Goal: Register for event/course: Register for event/course

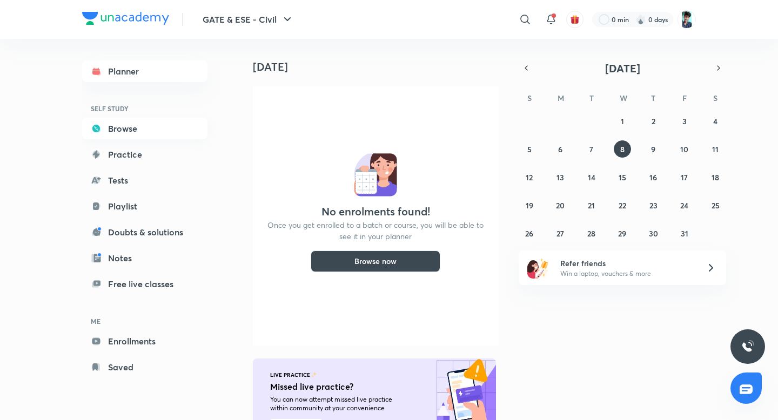
click at [131, 132] on link "Browse" at bounding box center [144, 129] width 125 height 22
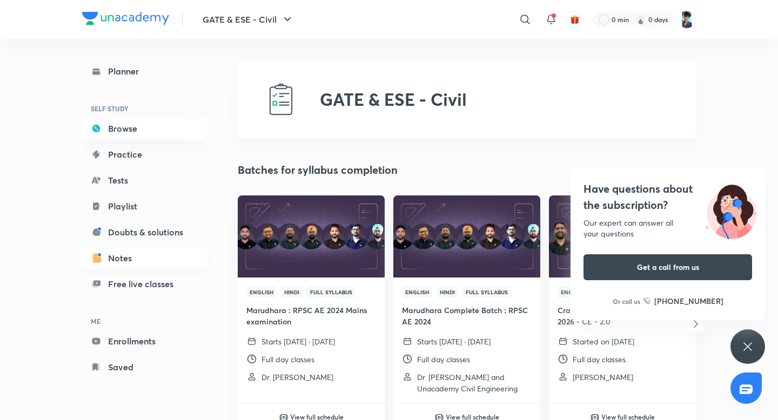
click at [130, 254] on link "Notes" at bounding box center [144, 258] width 125 height 22
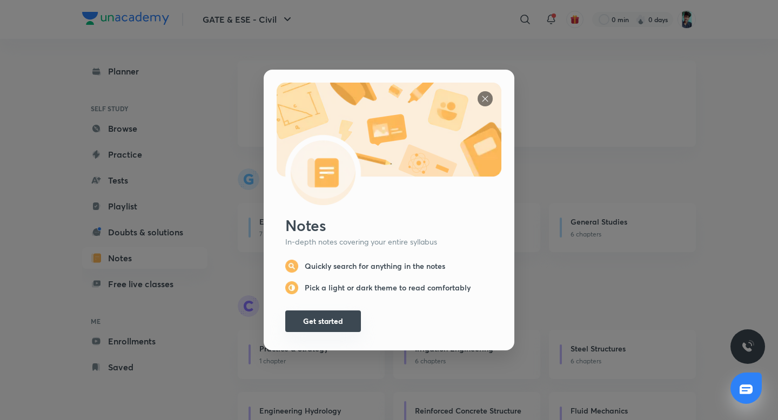
click at [328, 327] on button "Get started" at bounding box center [323, 322] width 76 height 22
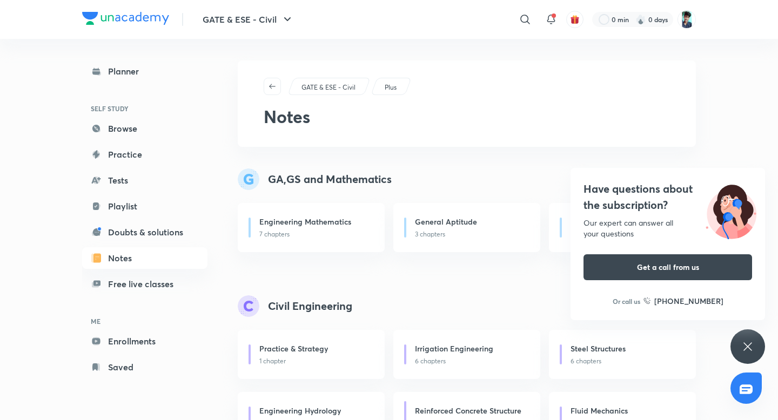
click at [504, 292] on div "GA,GS and Mathematics Engineering Mathematics 7 chapters General Aptitude 3 cha…" at bounding box center [467, 398] width 458 height 459
click at [113, 73] on link "Planner" at bounding box center [144, 71] width 125 height 22
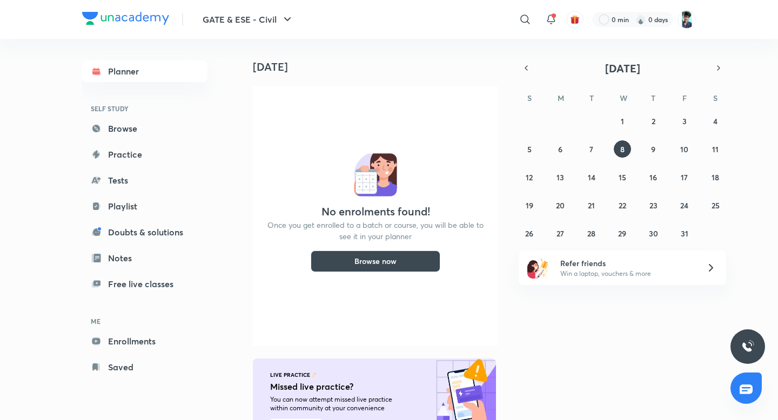
click at [140, 16] on img at bounding box center [125, 18] width 87 height 13
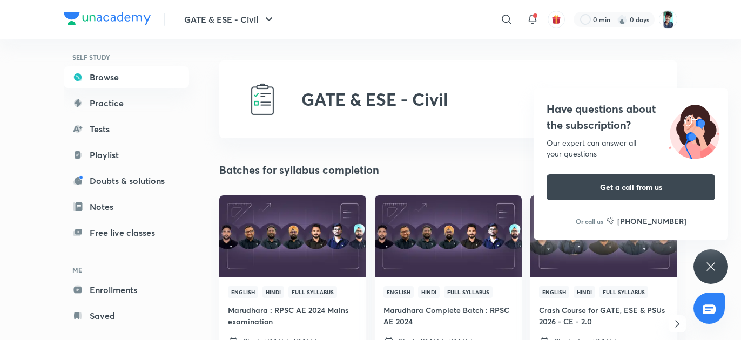
scroll to position [68, 0]
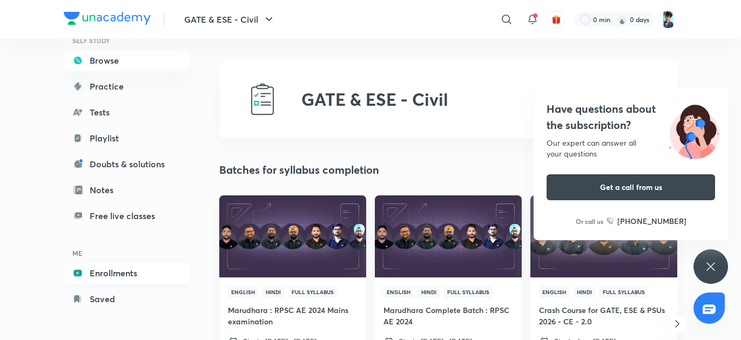
click at [117, 273] on link "Enrollments" at bounding box center [126, 274] width 125 height 22
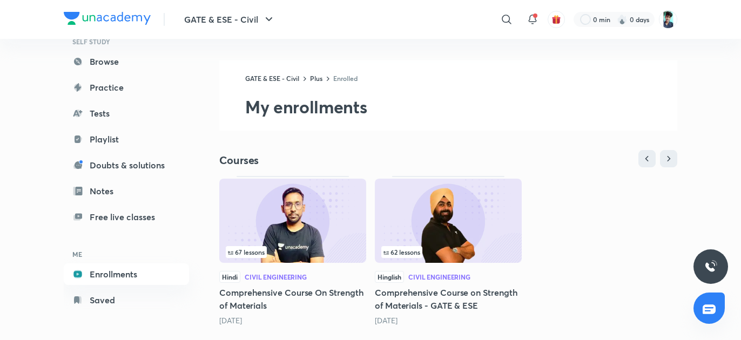
scroll to position [23, 0]
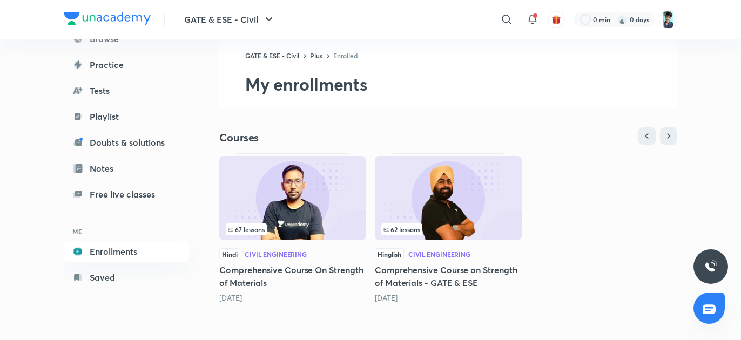
click at [296, 201] on img at bounding box center [292, 198] width 147 height 84
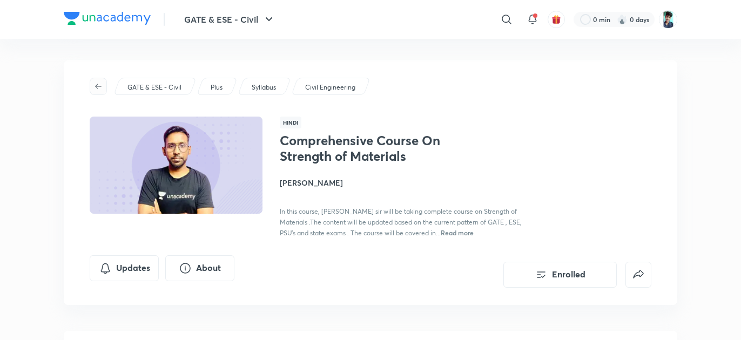
click at [94, 82] on icon "button" at bounding box center [98, 86] width 9 height 9
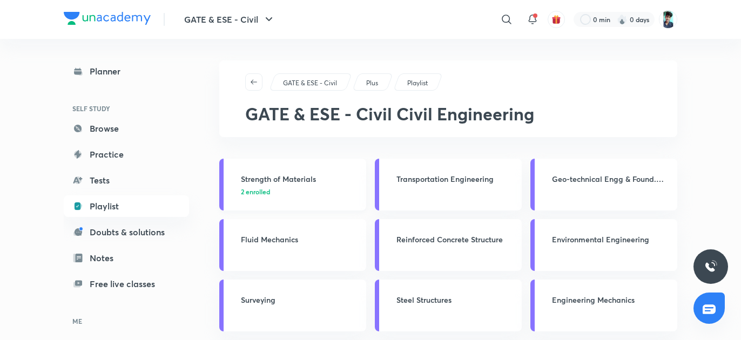
click at [295, 178] on h3 "Strength of Materials" at bounding box center [300, 178] width 119 height 11
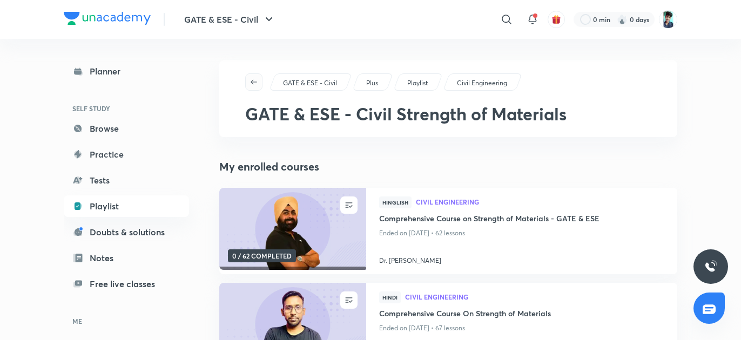
click at [248, 84] on span "button" at bounding box center [254, 82] width 16 height 9
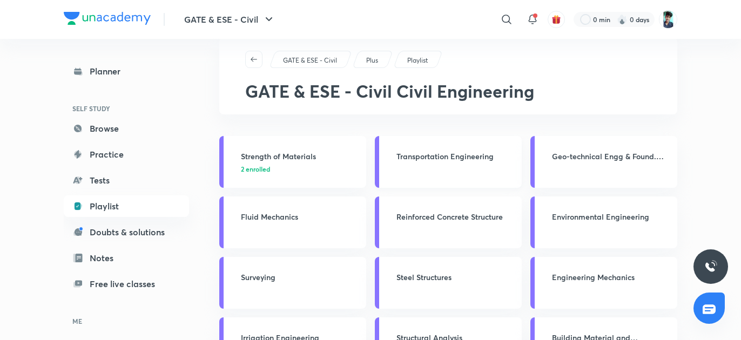
scroll to position [29, 0]
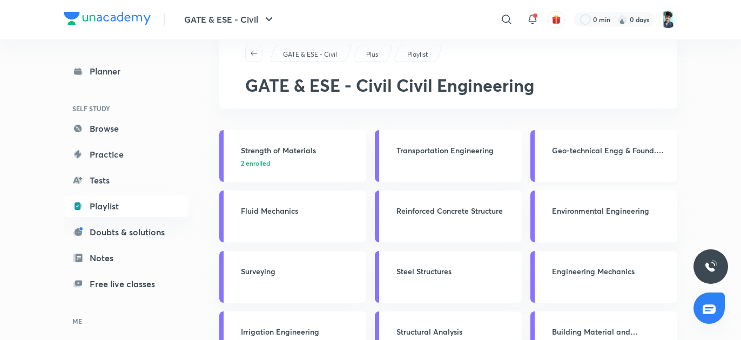
click at [582, 154] on h3 "Geo-technical Engg & Found. Engg" at bounding box center [611, 150] width 119 height 11
click at [598, 147] on h3 "Geo-technical Engg & Found. Engg" at bounding box center [611, 150] width 119 height 11
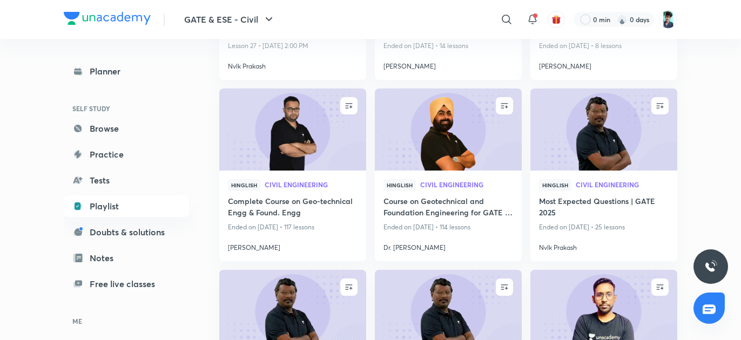
scroll to position [548, 0]
click at [450, 202] on h4 "Course on Geotechnical and Foundation Engineering for GATE & ESE" at bounding box center [448, 207] width 130 height 25
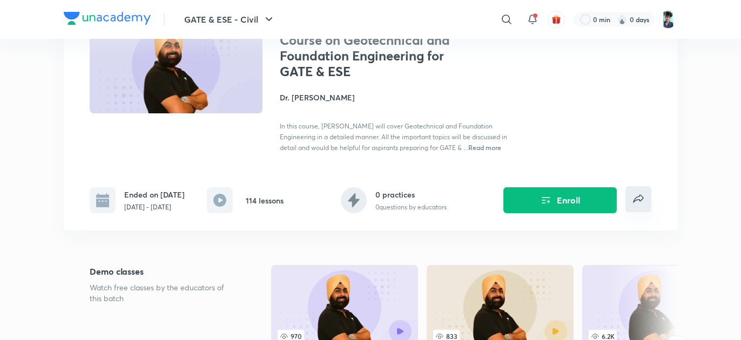
scroll to position [111, 0]
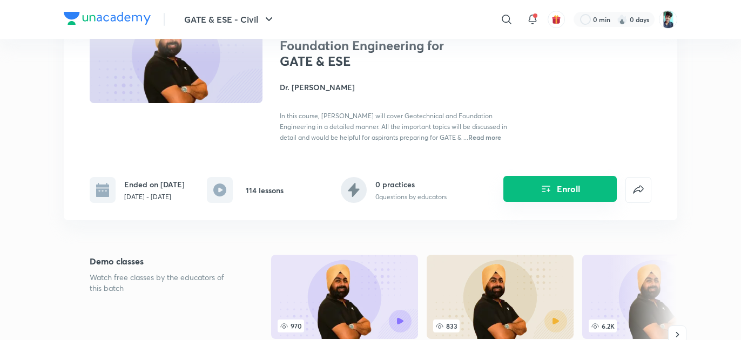
click at [547, 191] on icon "Enroll" at bounding box center [546, 189] width 13 height 13
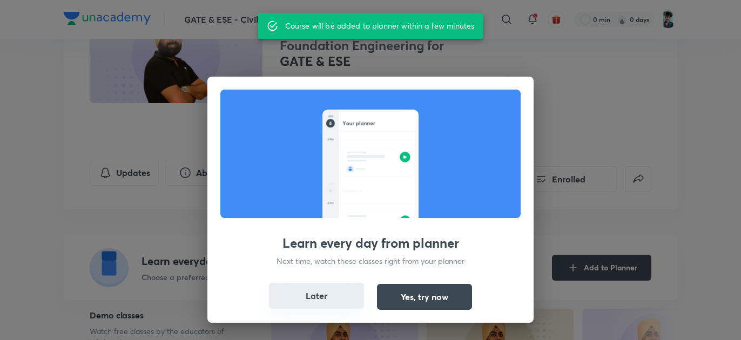
click at [346, 297] on button "Later" at bounding box center [316, 296] width 95 height 26
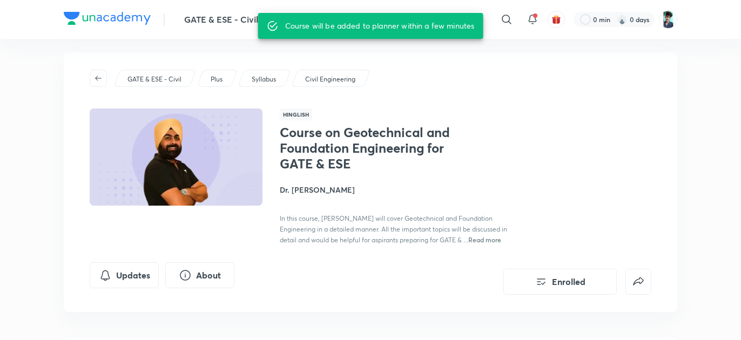
scroll to position [0, 0]
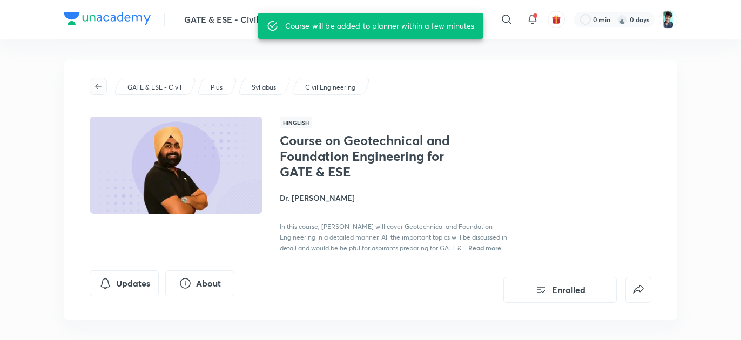
click at [103, 83] on span "button" at bounding box center [98, 86] width 16 height 9
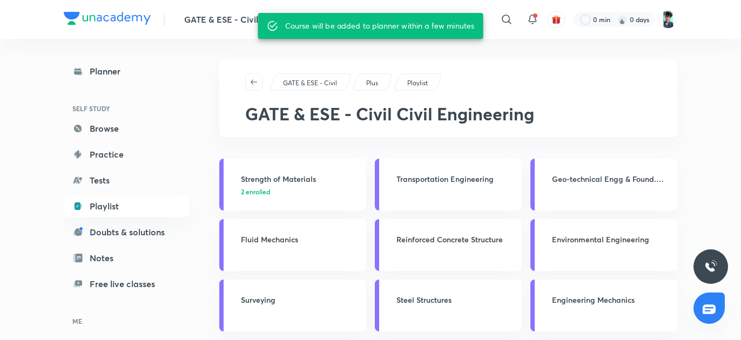
scroll to position [19, 0]
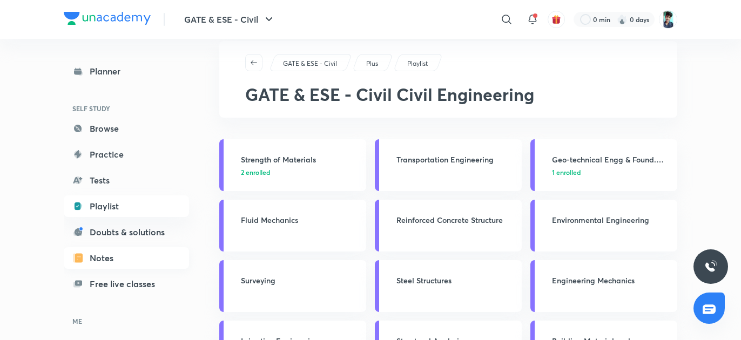
scroll to position [68, 0]
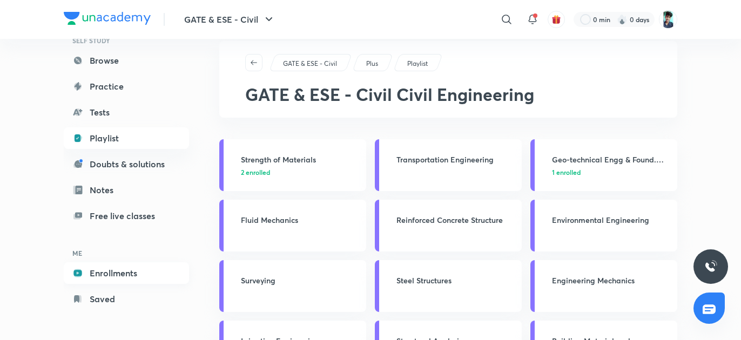
click at [120, 271] on link "Enrollments" at bounding box center [126, 274] width 125 height 22
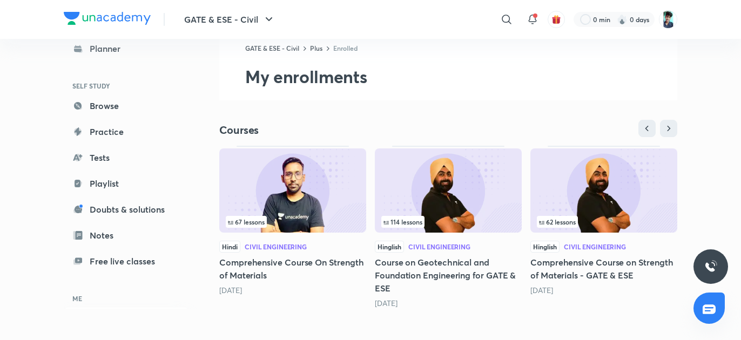
scroll to position [36, 0]
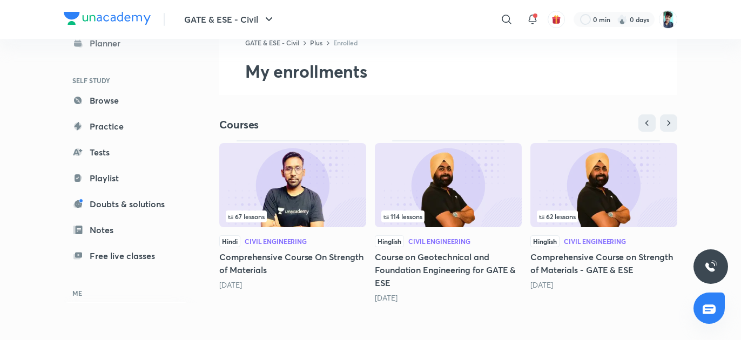
click at [446, 193] on img at bounding box center [448, 185] width 147 height 84
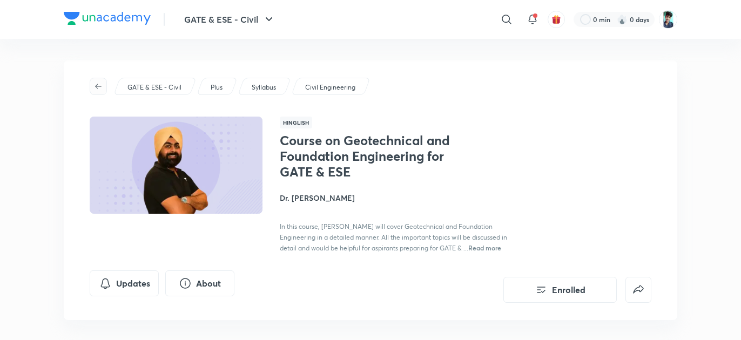
click at [100, 82] on icon "button" at bounding box center [98, 86] width 9 height 9
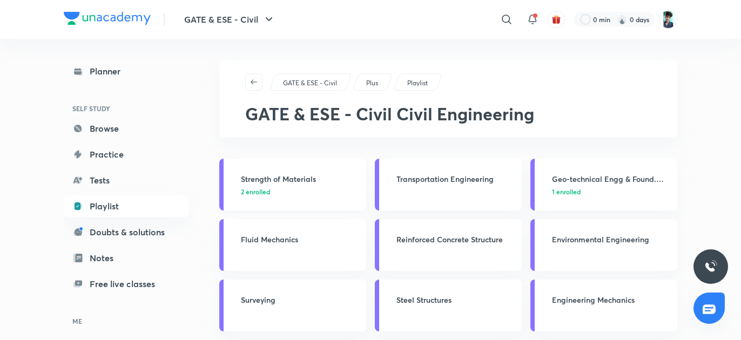
click at [287, 176] on h3 "Strength of Materials" at bounding box center [300, 178] width 119 height 11
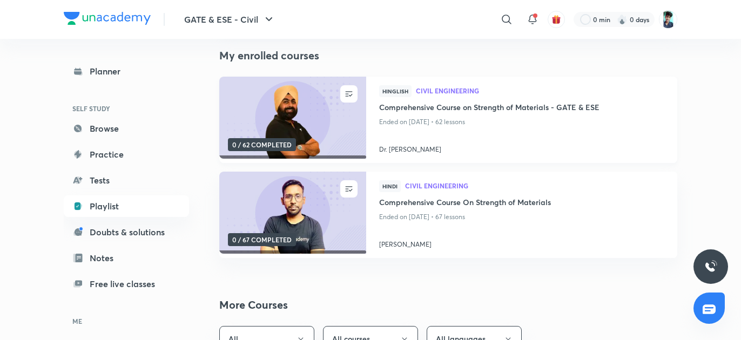
scroll to position [112, 0]
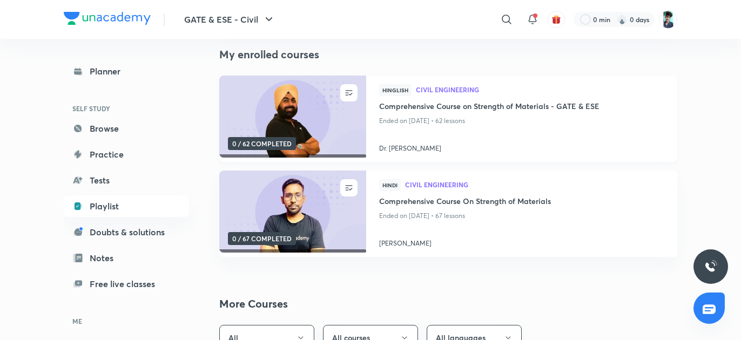
click at [408, 106] on h4 "Comprehensive Course on Strength of Materials - GATE & ESE" at bounding box center [521, 107] width 285 height 14
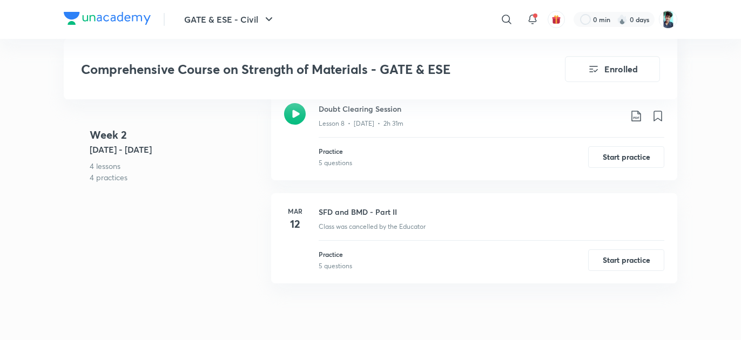
scroll to position [1332, 0]
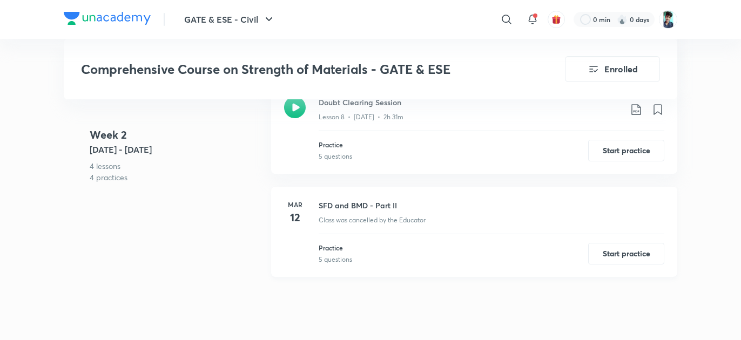
click at [299, 205] on h6 "Mar" at bounding box center [295, 205] width 22 height 10
click at [343, 202] on h3 "SFD and BMD - Part II" at bounding box center [492, 205] width 346 height 11
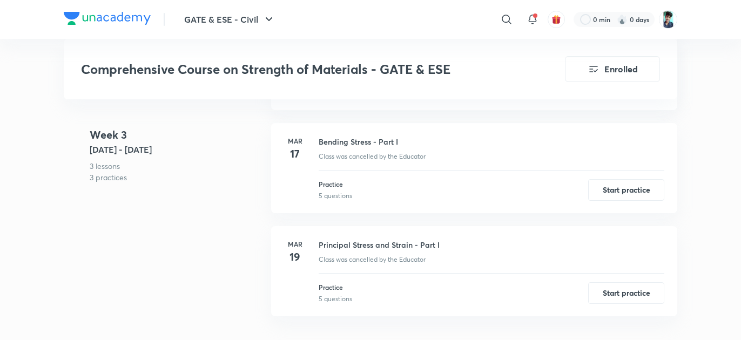
scroll to position [1670, 0]
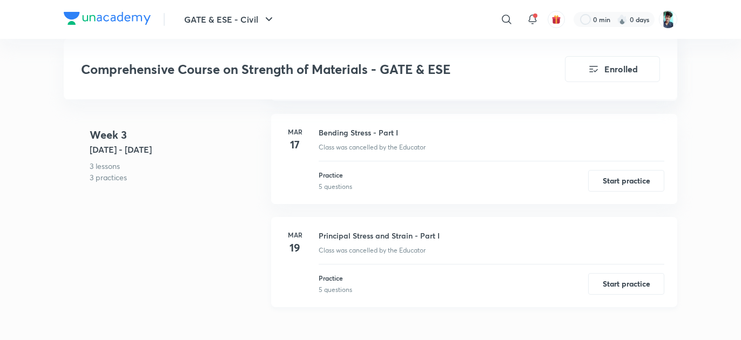
click at [379, 234] on h3 "Principal Stress and Strain - Part I" at bounding box center [492, 235] width 346 height 11
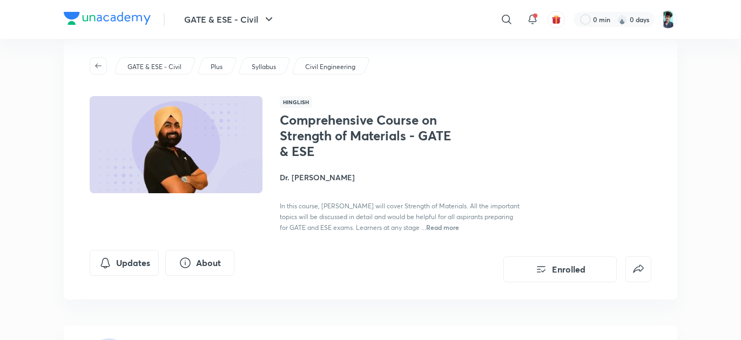
scroll to position [25, 0]
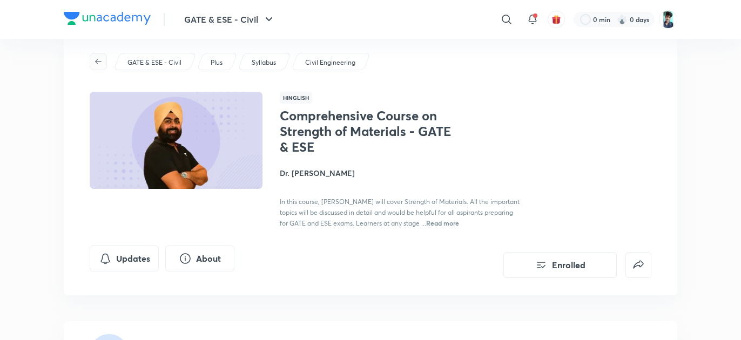
click at [96, 59] on icon "button" at bounding box center [98, 61] width 9 height 9
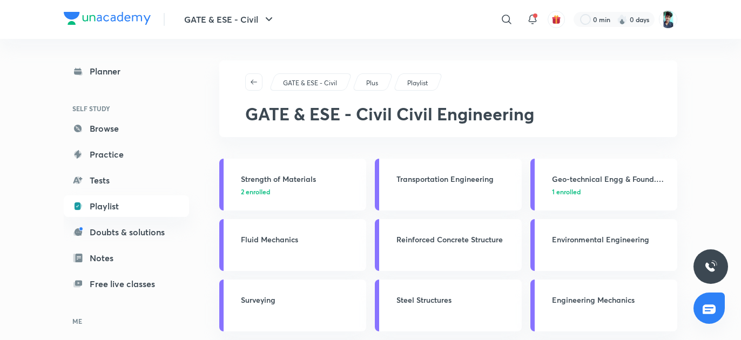
scroll to position [9, 0]
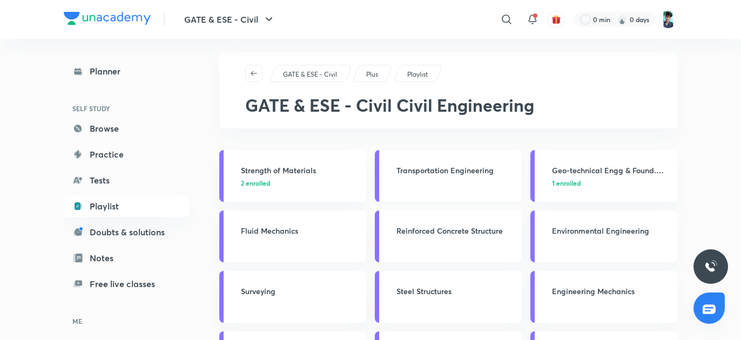
click at [436, 166] on h3 "Transportation Engineering" at bounding box center [455, 170] width 119 height 11
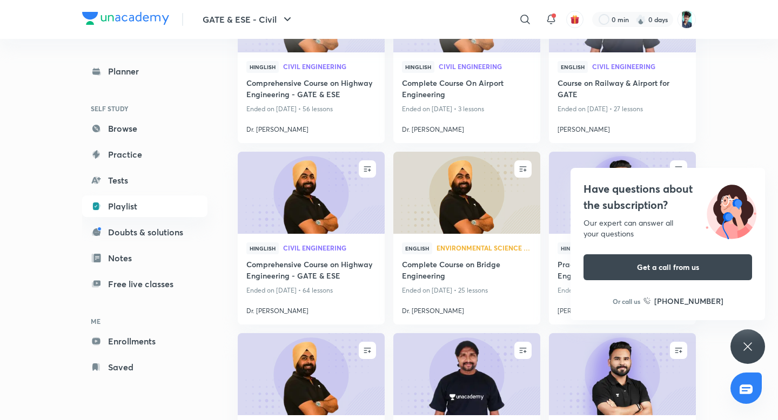
scroll to position [681, 0]
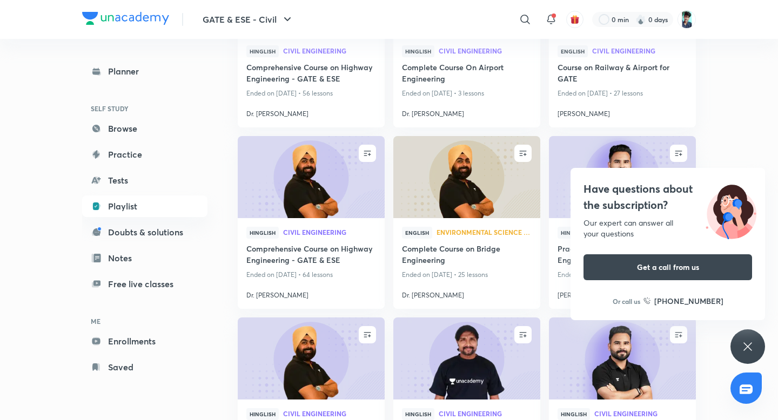
click at [741, 133] on div "GATE & ESE - Civil ​ 0 min 0 days Planner SELF STUDY Browse Practice Tests Play…" at bounding box center [389, 111] width 778 height 1584
click at [741, 339] on div "Have questions about the subscription? Our expert can answer all your questions…" at bounding box center [747, 346] width 35 height 35
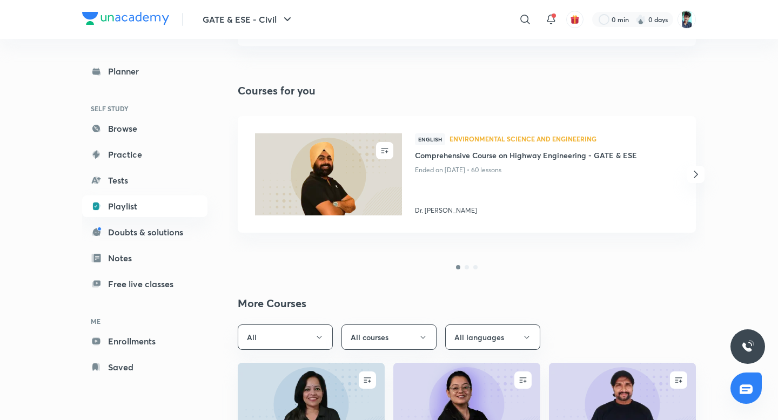
scroll to position [100, 0]
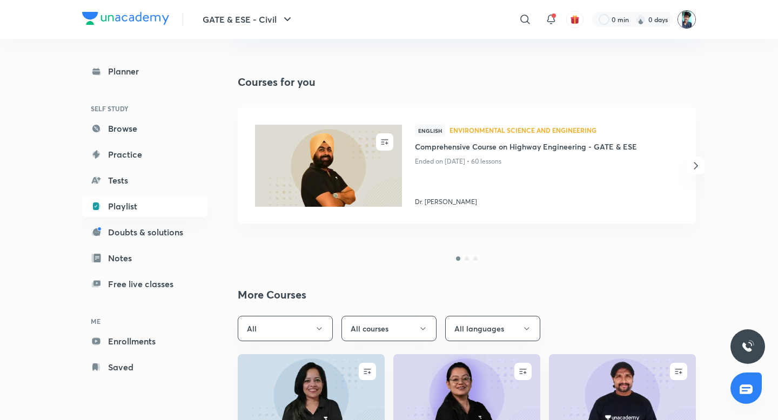
click at [684, 16] on img at bounding box center [686, 19] width 18 height 18
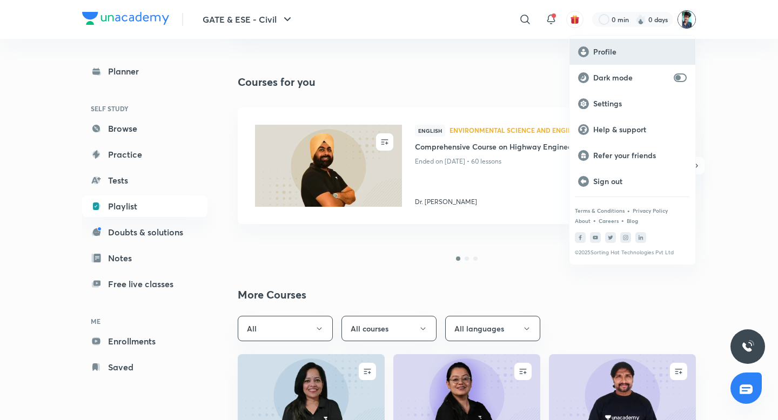
click at [603, 51] on p "Profile" at bounding box center [639, 52] width 93 height 10
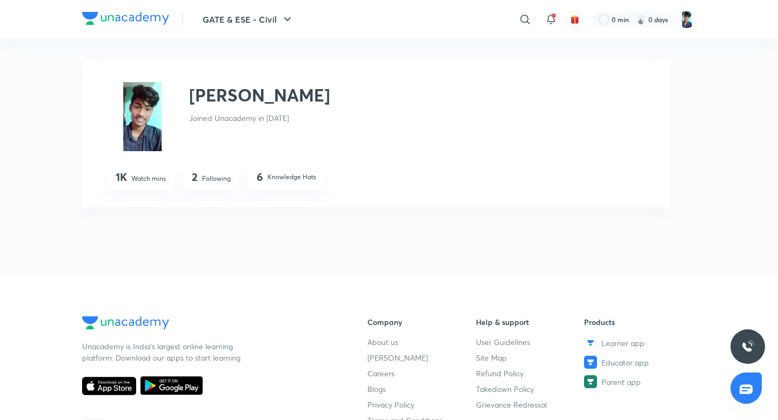
click at [149, 107] on img at bounding box center [141, 116] width 69 height 69
click at [139, 136] on img at bounding box center [141, 116] width 69 height 69
click at [682, 18] on img at bounding box center [686, 19] width 18 height 18
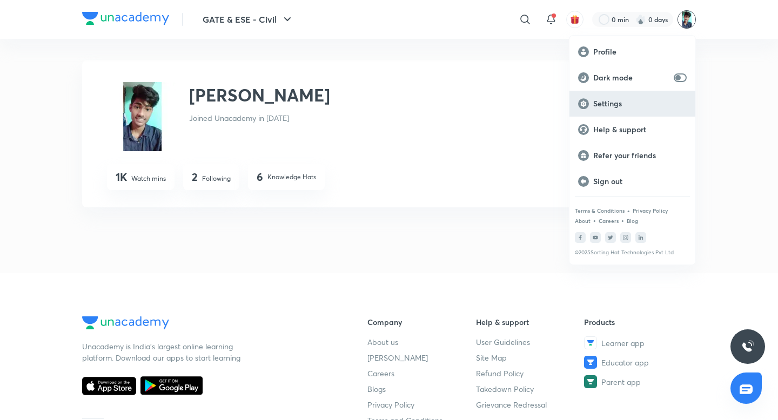
click at [613, 106] on p "Settings" at bounding box center [639, 104] width 93 height 10
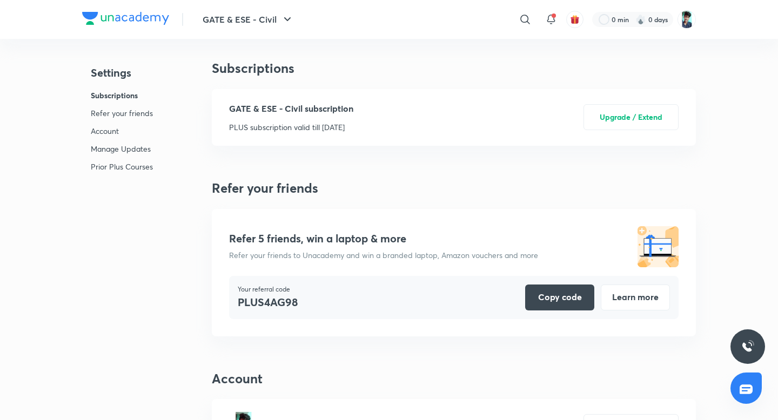
click at [116, 129] on p "Account" at bounding box center [122, 130] width 62 height 11
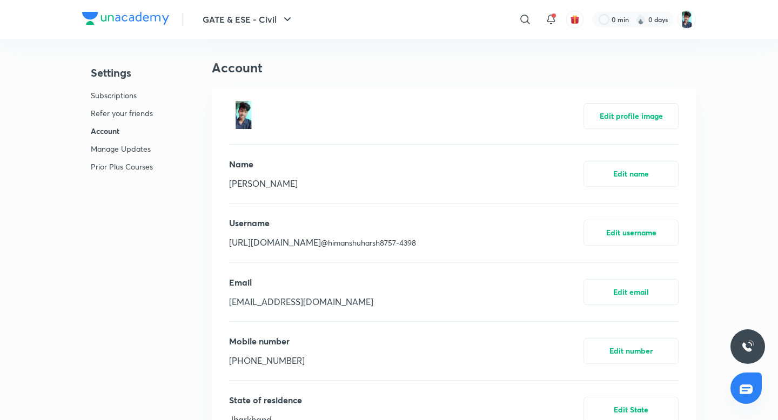
scroll to position [315, 0]
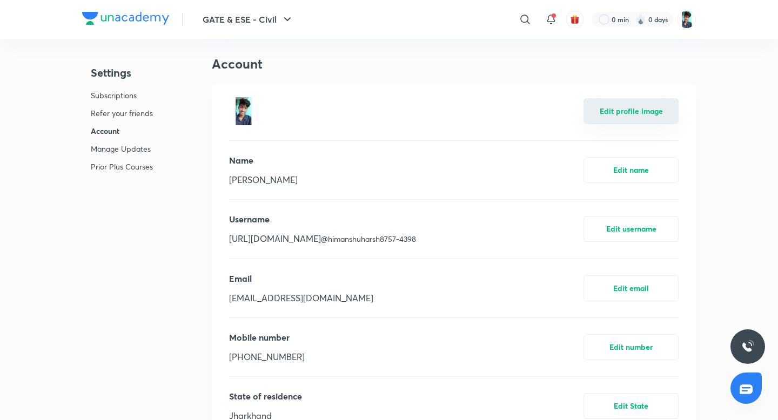
click at [629, 116] on button "Edit profile image" at bounding box center [630, 111] width 95 height 26
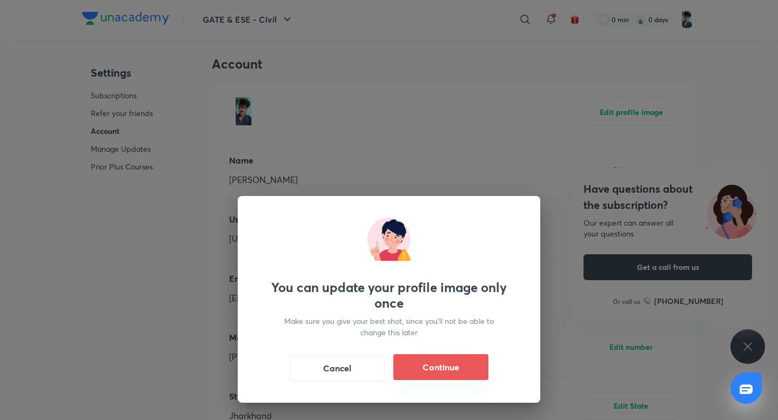
click at [446, 340] on button "Continue" at bounding box center [440, 367] width 95 height 26
click at [320, 340] on button "Cancel" at bounding box center [337, 367] width 95 height 26
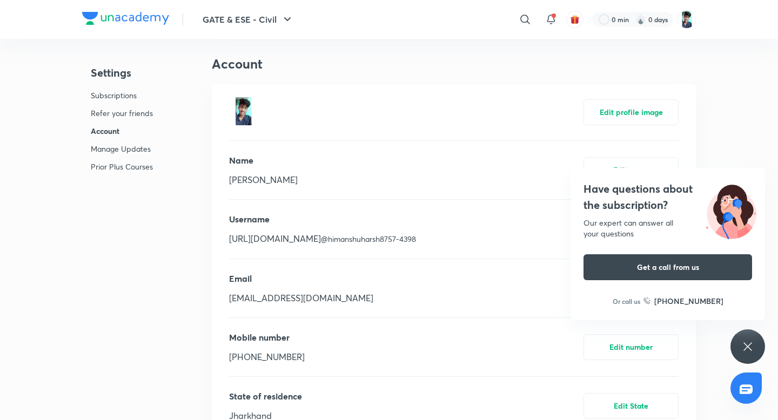
click at [137, 164] on p "Prior Plus Courses" at bounding box center [122, 166] width 62 height 11
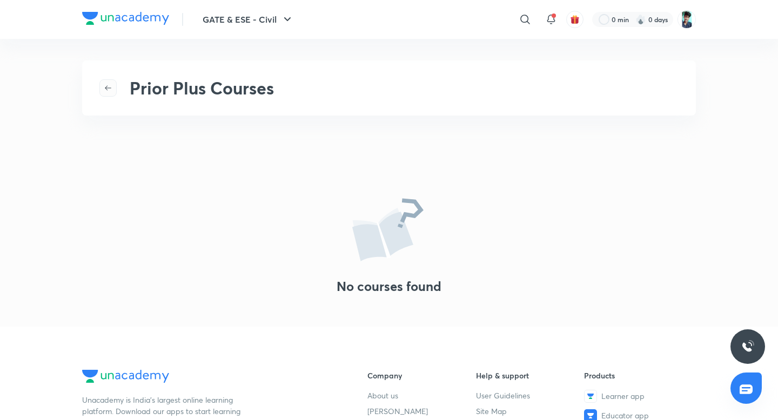
click at [102, 91] on span "button" at bounding box center [108, 88] width 16 height 9
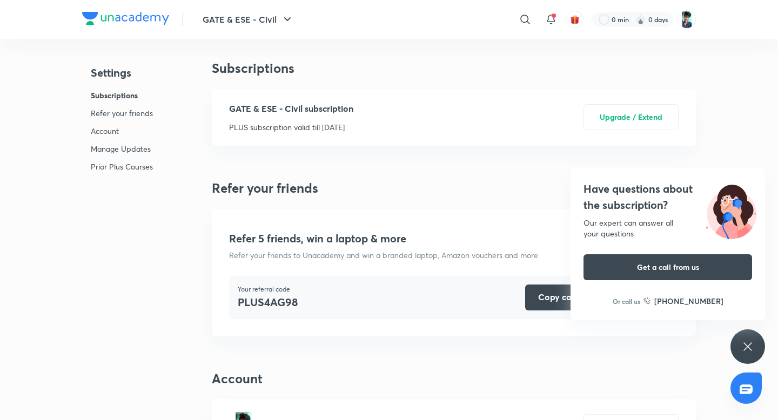
click at [741, 340] on div "Have questions about the subscription? Our expert can answer all your questions…" at bounding box center [747, 346] width 35 height 35
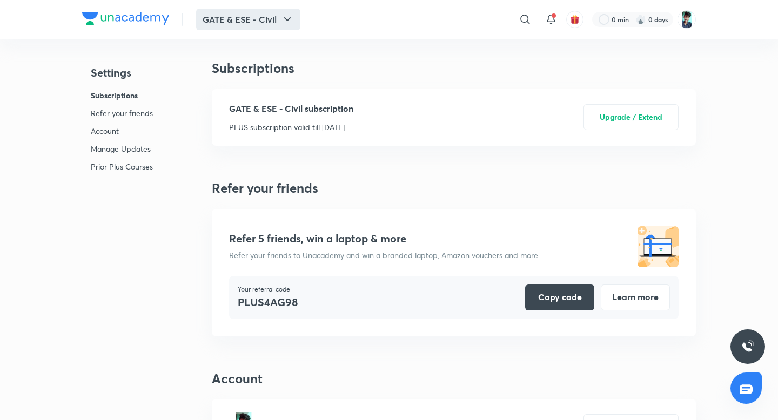
click at [244, 20] on button "GATE & ESE - Civil" at bounding box center [248, 20] width 104 height 22
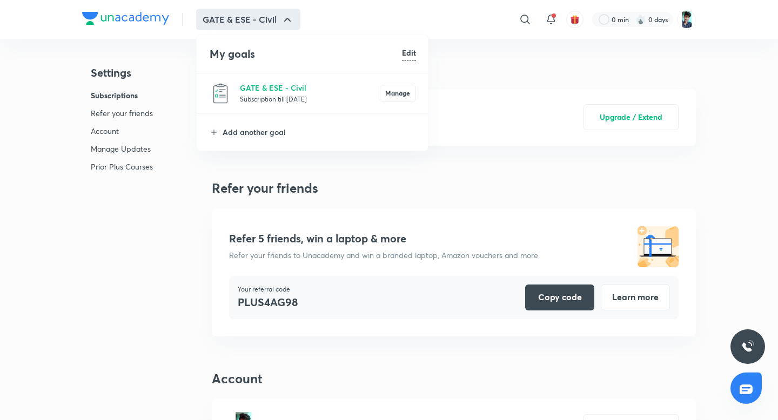
click at [244, 20] on div at bounding box center [389, 210] width 778 height 420
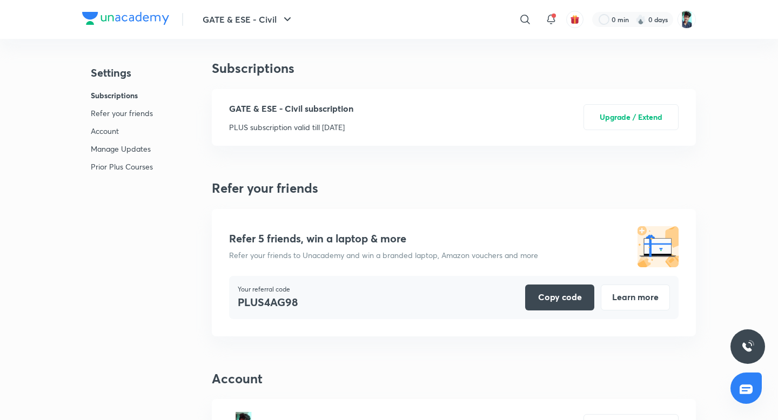
click at [137, 22] on img at bounding box center [125, 18] width 87 height 13
